Goal: Information Seeking & Learning: Understand process/instructions

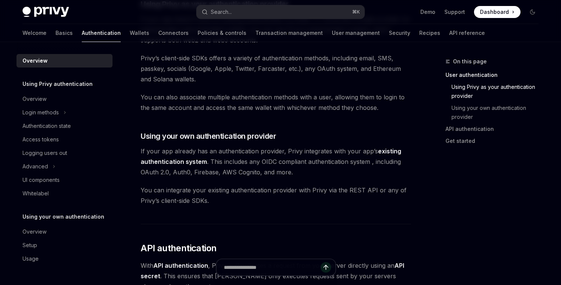
scroll to position [307, 0]
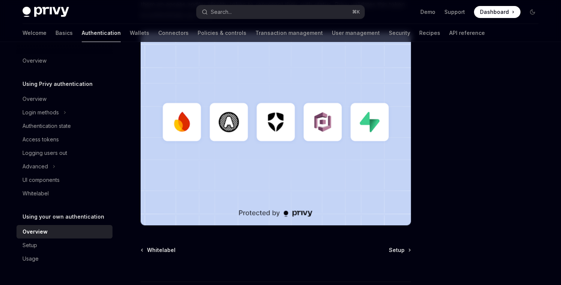
scroll to position [259, 0]
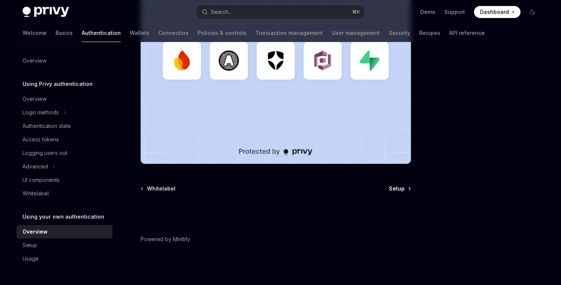
click at [393, 189] on span "Setup" at bounding box center [397, 188] width 16 height 7
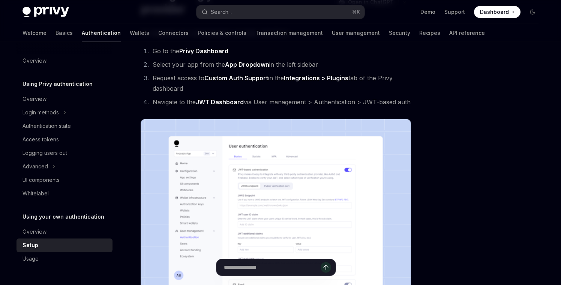
scroll to position [81, 0]
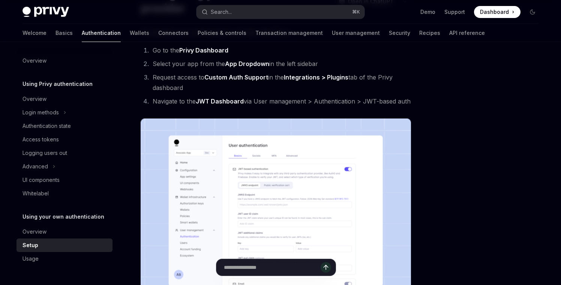
click at [329, 194] on img at bounding box center [276, 214] width 270 height 193
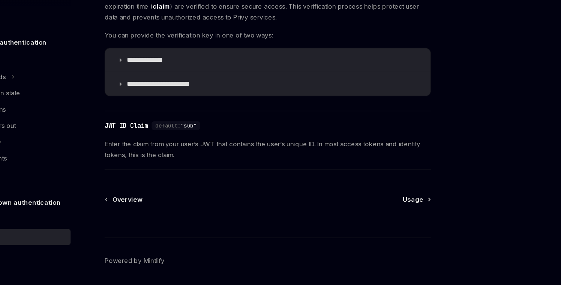
scroll to position [404, 0]
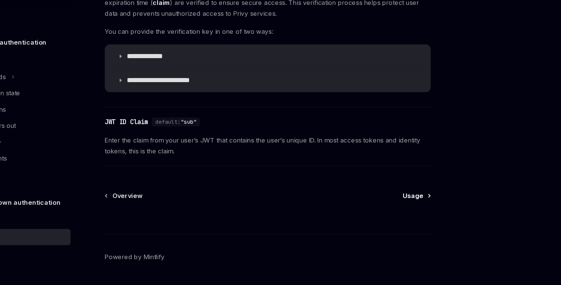
click at [402, 208] on span "Usage" at bounding box center [395, 210] width 17 height 7
type textarea "*"
